Goal: Navigation & Orientation: Find specific page/section

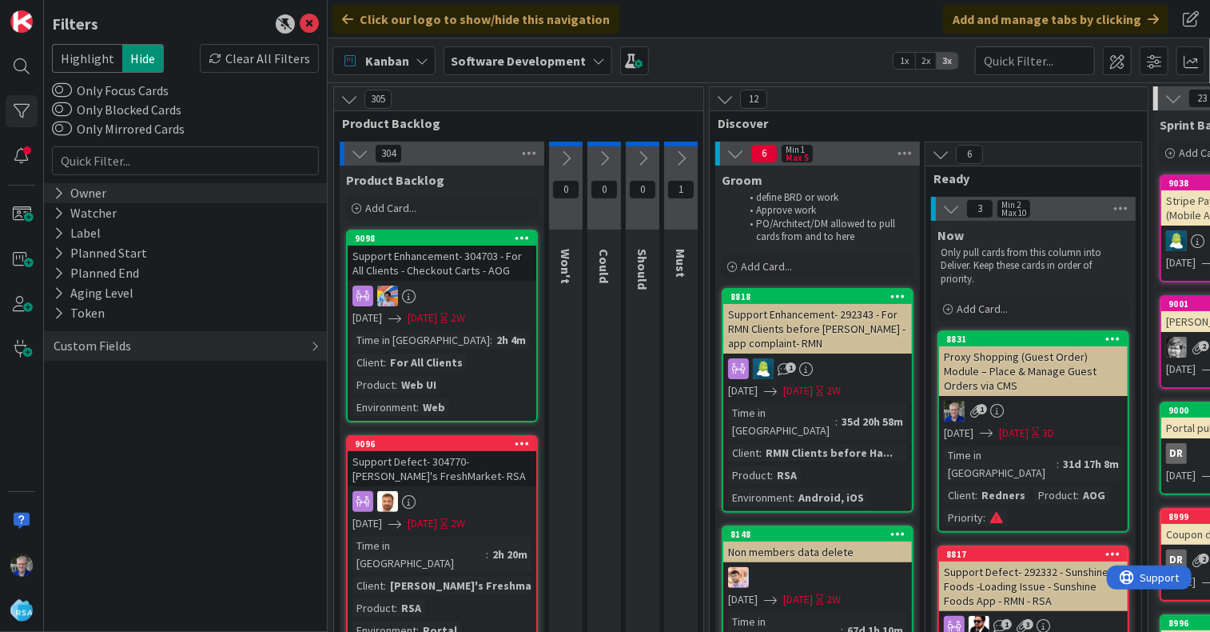
click at [57, 193] on icon at bounding box center [59, 193] width 10 height 14
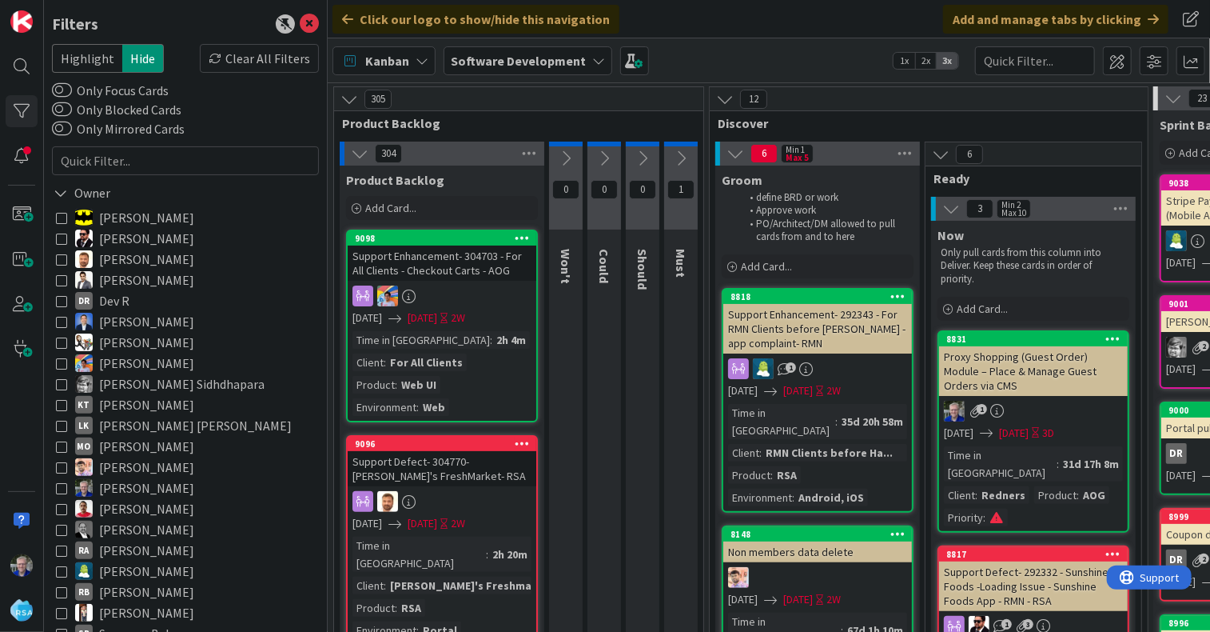
click at [58, 260] on icon at bounding box center [61, 258] width 11 height 11
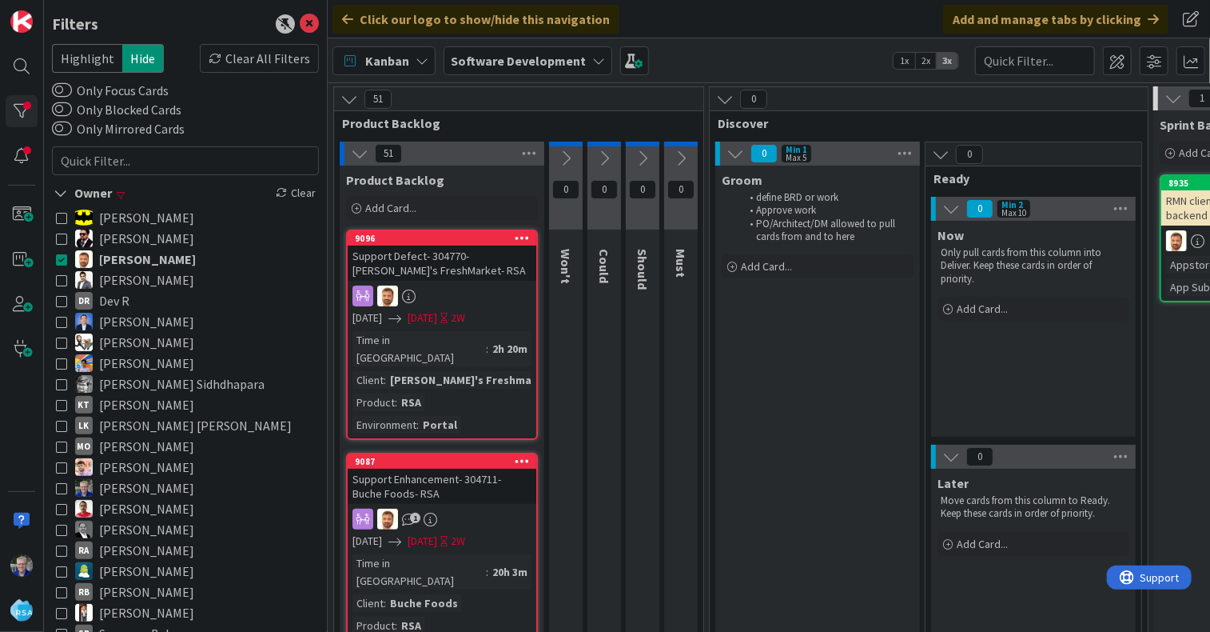
click at [401, 62] on span "Kanban" at bounding box center [387, 60] width 44 height 19
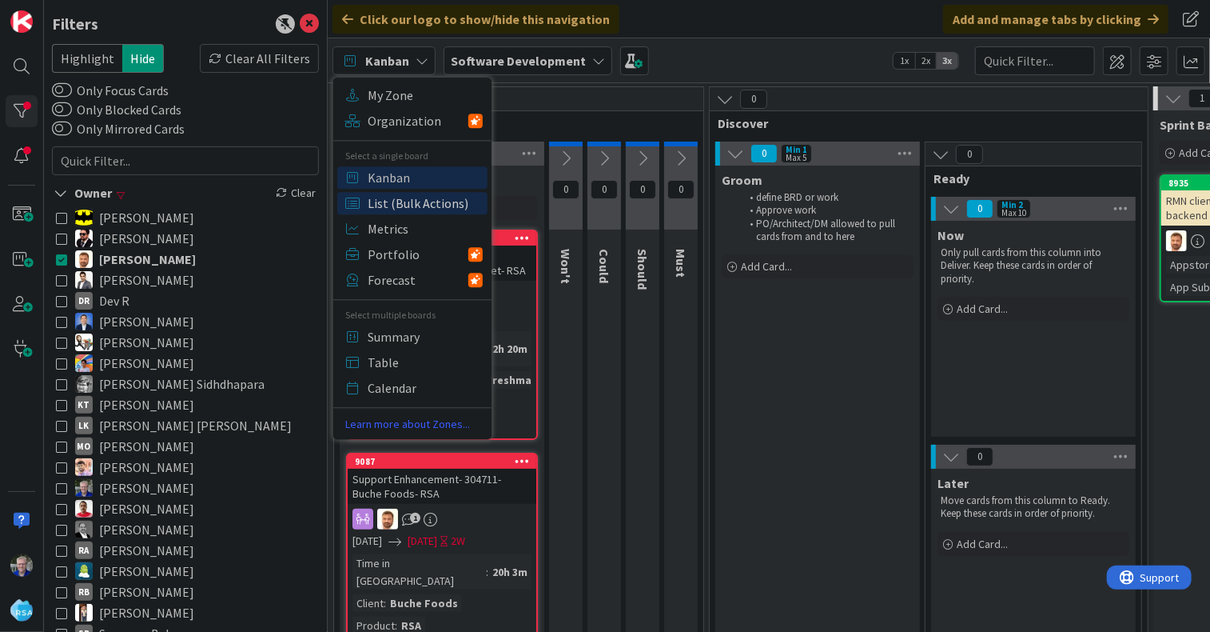
click at [385, 205] on span "List (Bulk Actions)" at bounding box center [425, 203] width 115 height 24
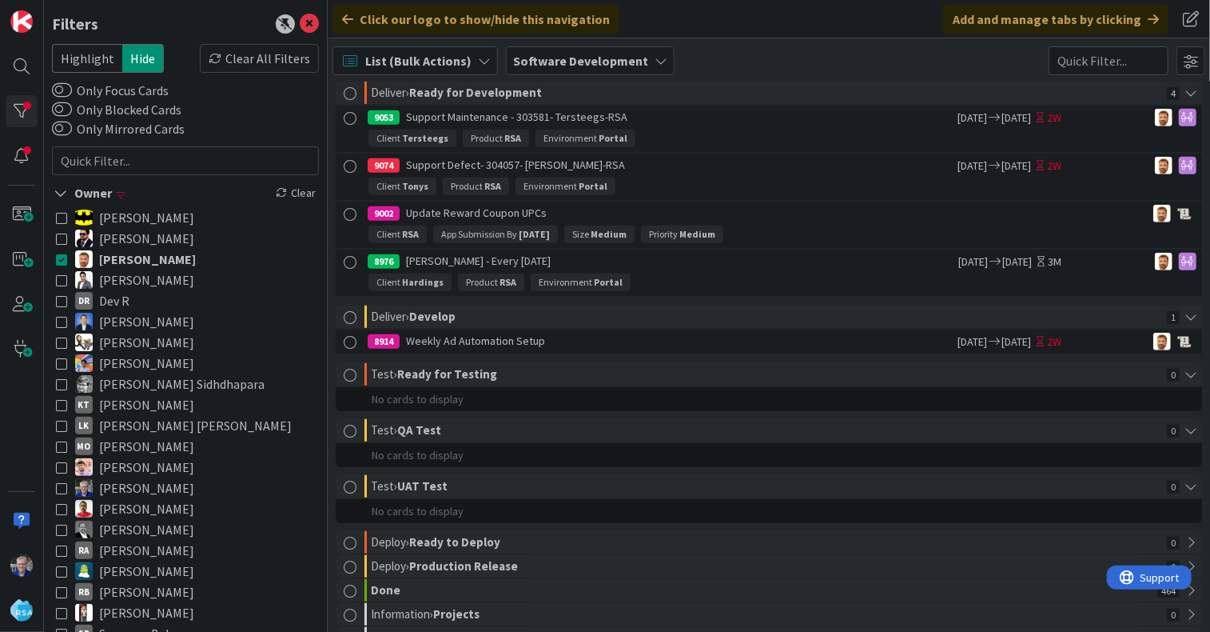
scroll to position [320, 0]
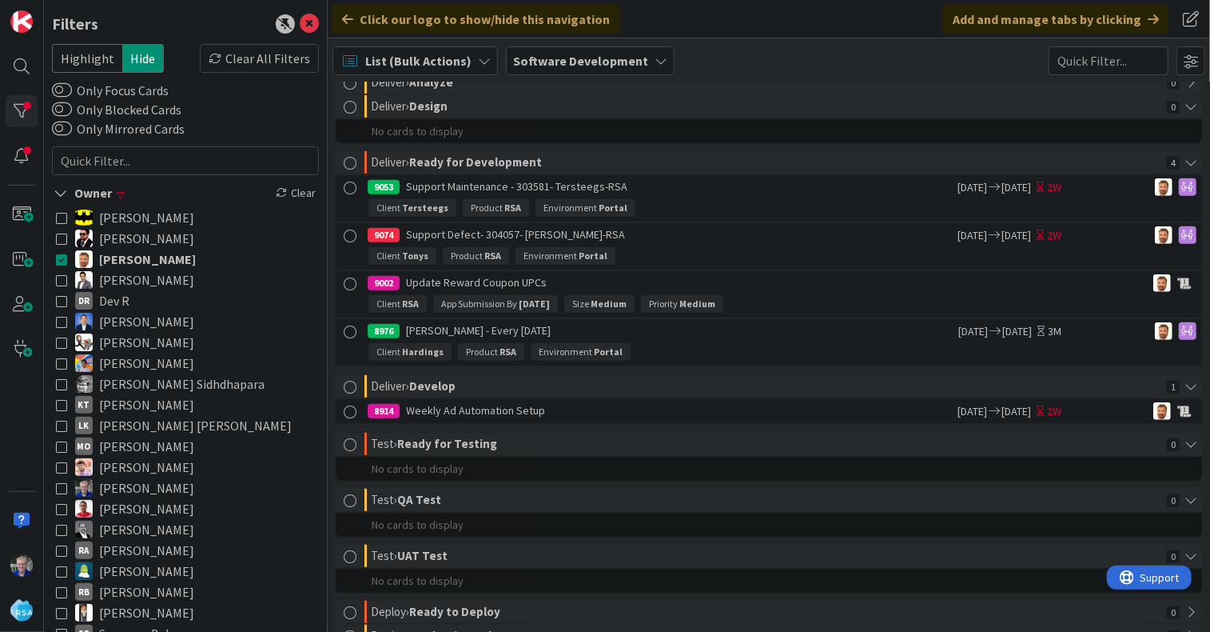
click at [61, 381] on icon at bounding box center [61, 383] width 11 height 11
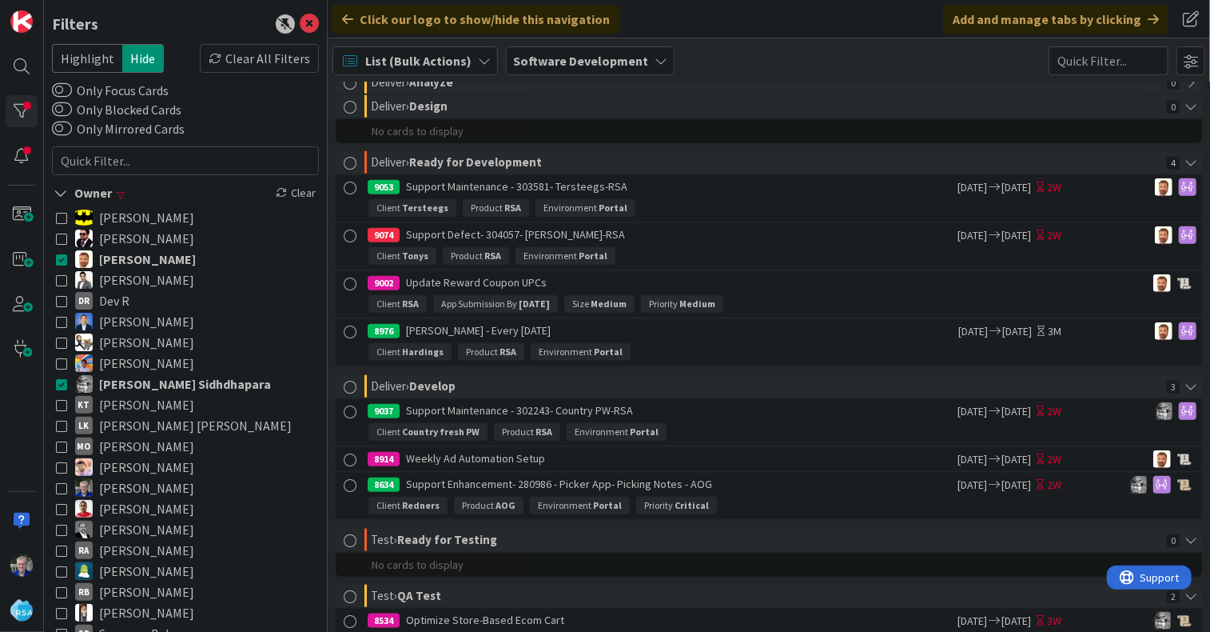
click at [61, 258] on icon at bounding box center [61, 258] width 11 height 11
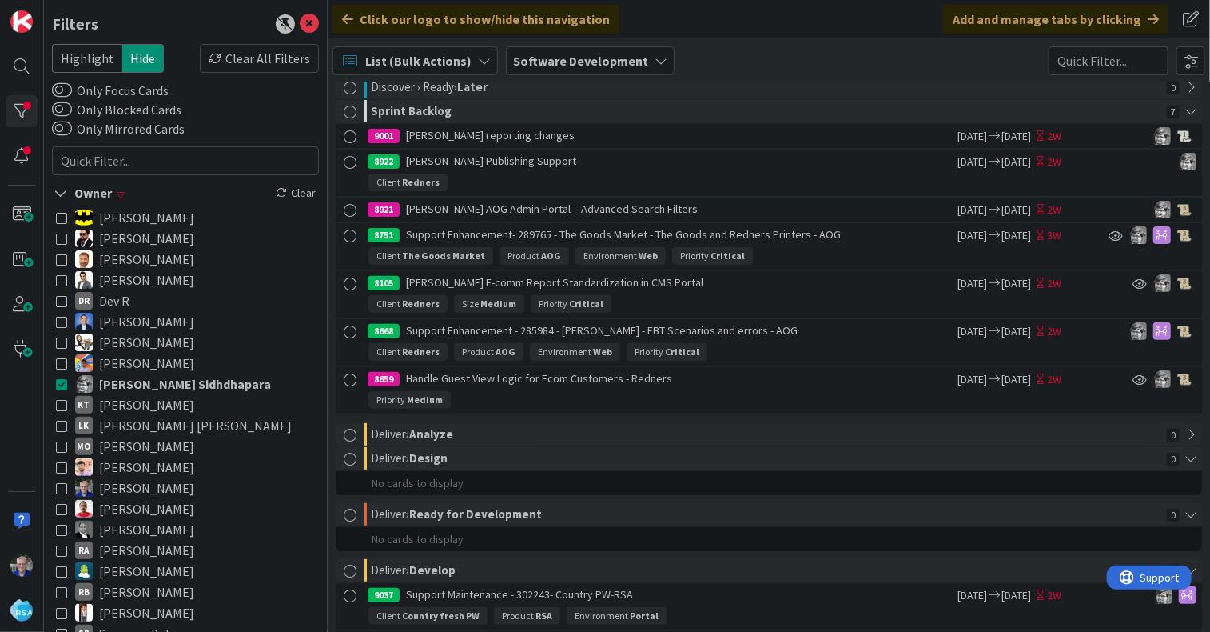
scroll to position [240, 0]
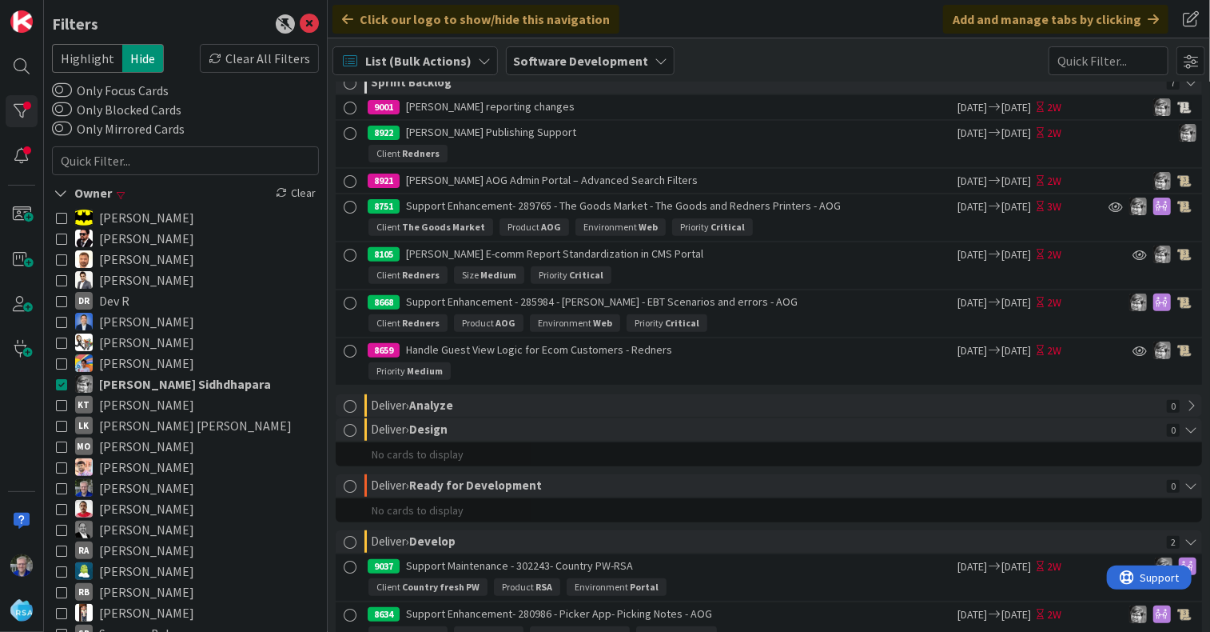
click at [64, 361] on icon at bounding box center [61, 362] width 11 height 11
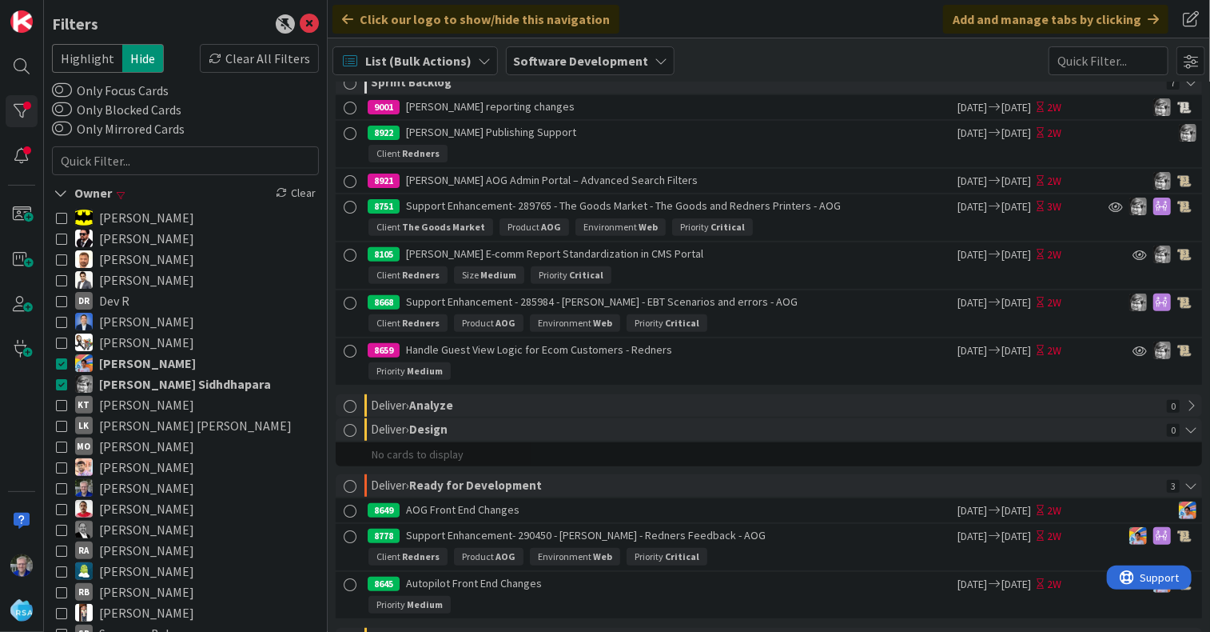
click at [61, 381] on icon at bounding box center [61, 383] width 11 height 11
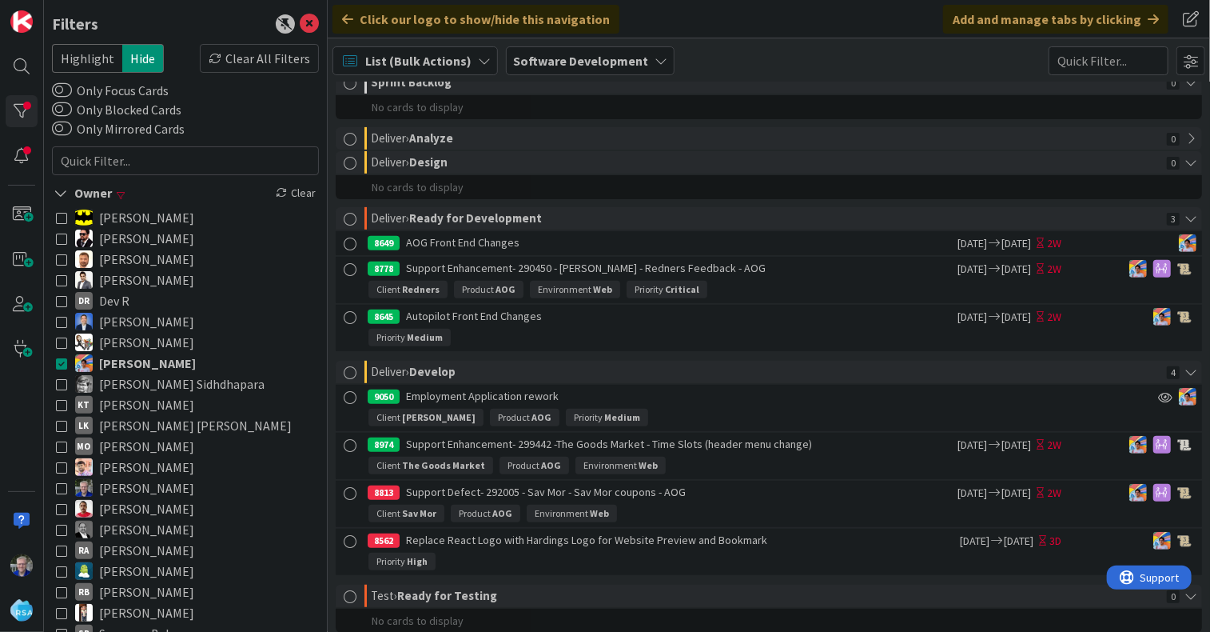
click at [381, 57] on span "List (Bulk Actions)" at bounding box center [418, 60] width 106 height 19
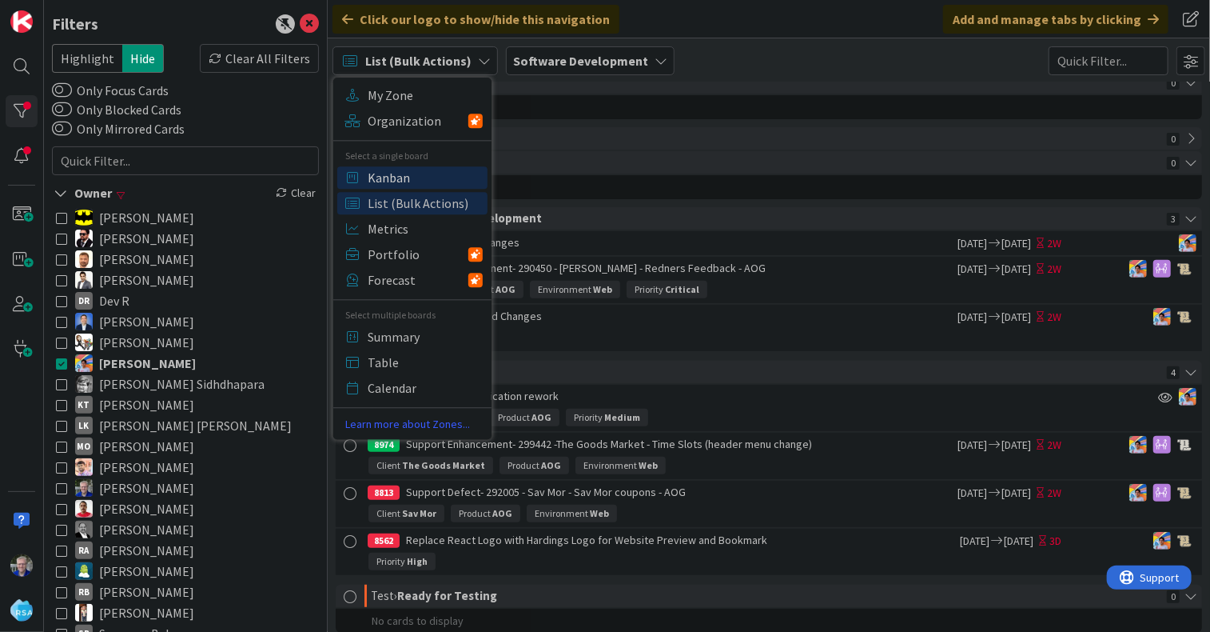
click at [381, 173] on span "Kanban" at bounding box center [425, 177] width 115 height 24
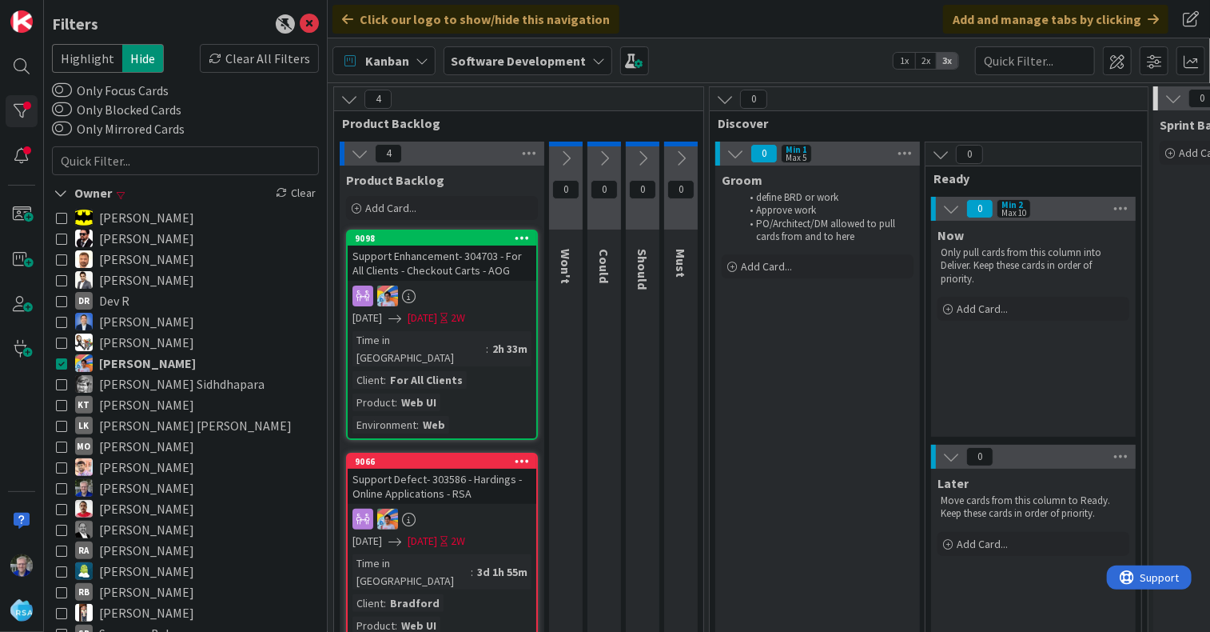
drag, startPoint x: 62, startPoint y: 360, endPoint x: 75, endPoint y: 260, distance: 100.8
click at [62, 361] on icon at bounding box center [61, 362] width 11 height 11
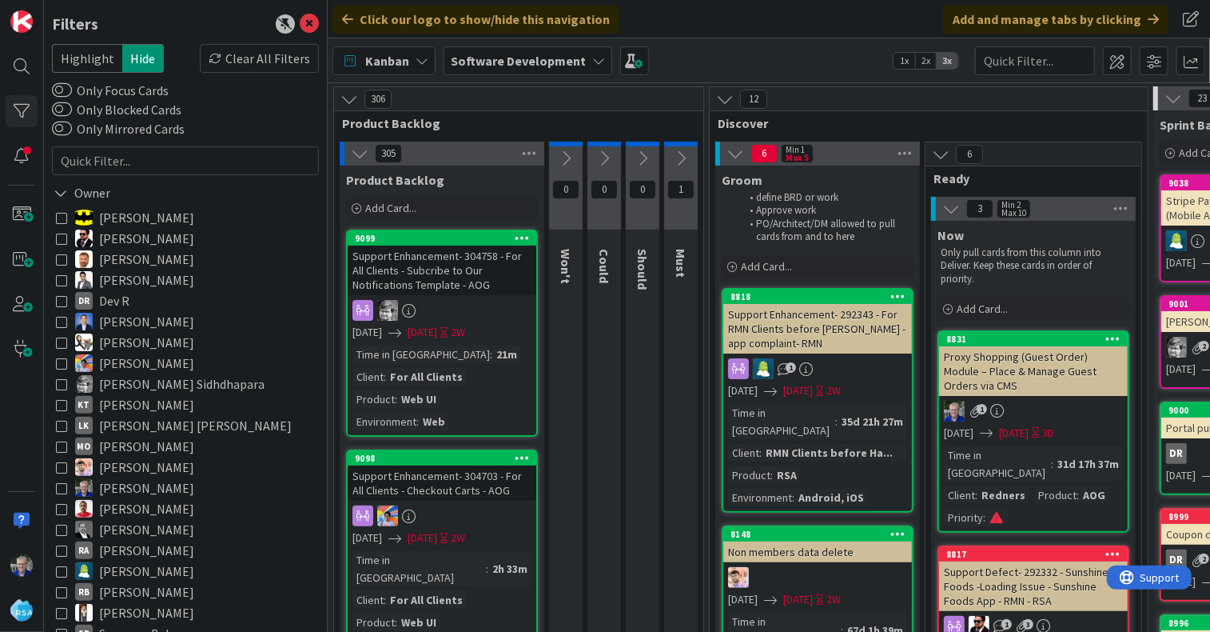
click at [62, 212] on icon at bounding box center [61, 217] width 11 height 11
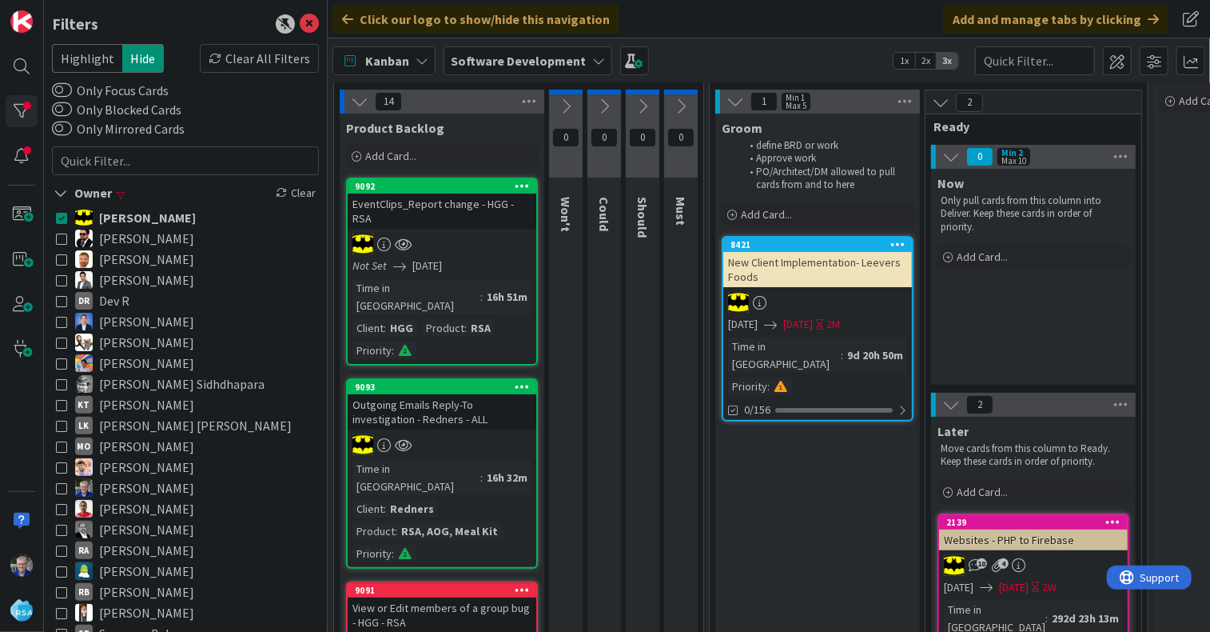
scroll to position [80, 0]
